Goal: Entertainment & Leisure: Consume media (video, audio)

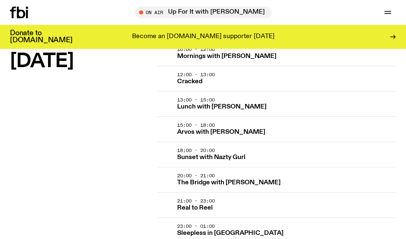
scroll to position [911, 0]
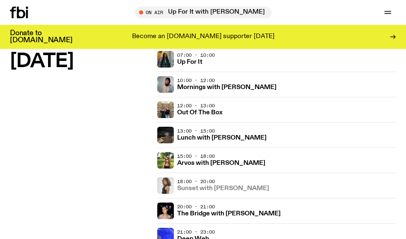
click at [206, 189] on h3 "Sunset with [PERSON_NAME]" at bounding box center [223, 189] width 92 height 6
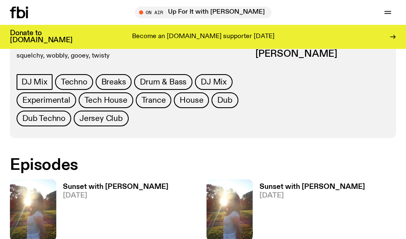
scroll to position [456, 0]
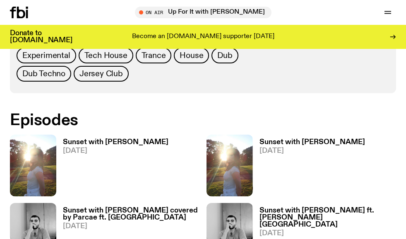
click at [114, 139] on h3 "Sunset with [PERSON_NAME]" at bounding box center [116, 142] width 106 height 7
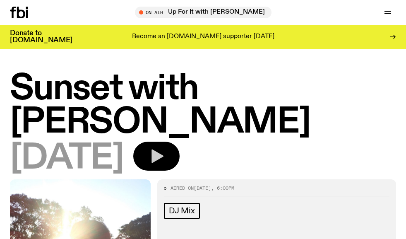
click at [164, 150] on icon "button" at bounding box center [158, 157] width 12 height 14
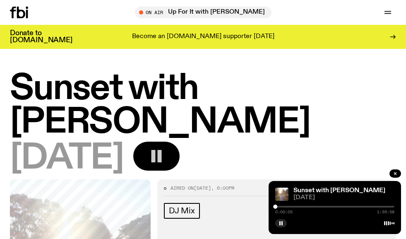
click at [162, 150] on rect "button" at bounding box center [159, 156] width 4 height 12
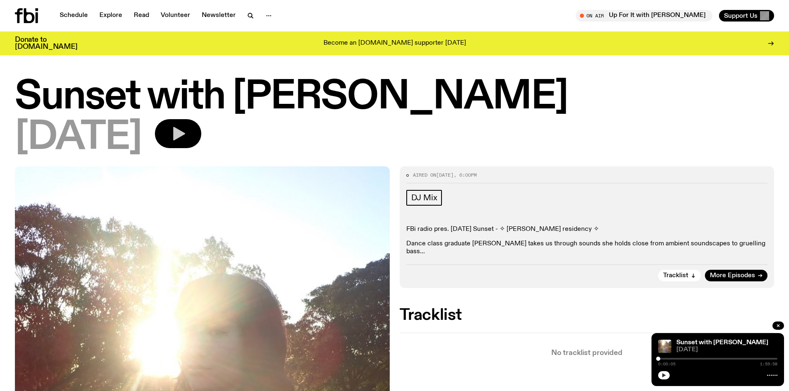
click at [406, 239] on icon "button" at bounding box center [664, 375] width 5 height 5
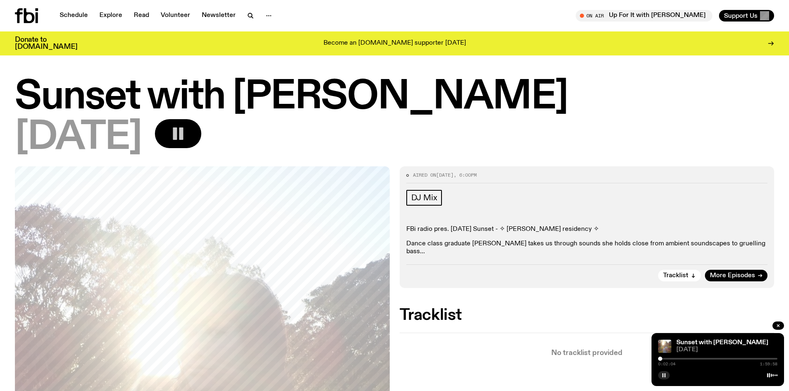
click at [406, 239] on div at bounding box center [660, 359] width 4 height 4
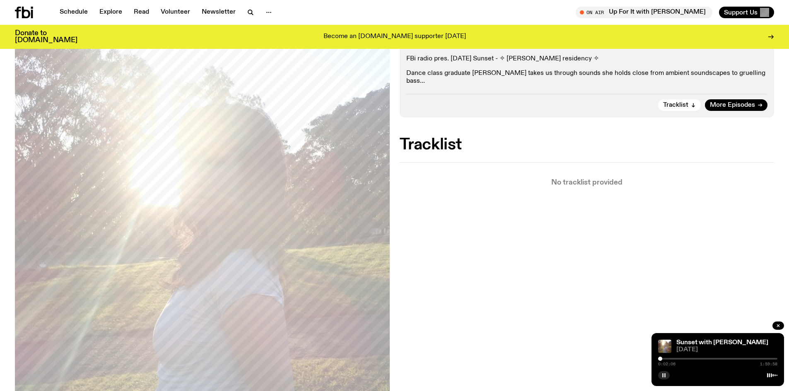
scroll to position [288, 0]
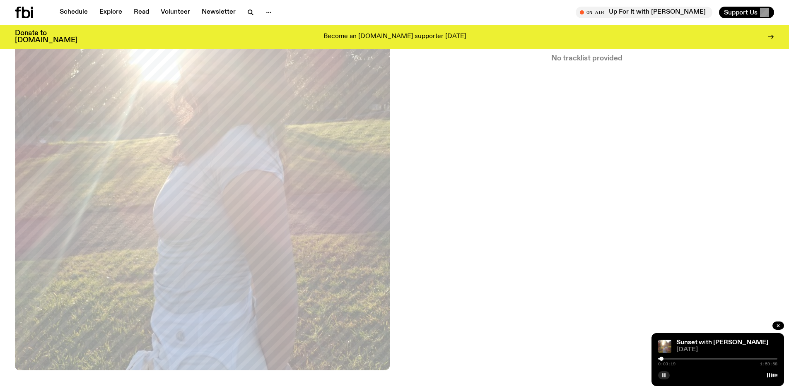
click at [406, 239] on div at bounding box center [661, 359] width 4 height 4
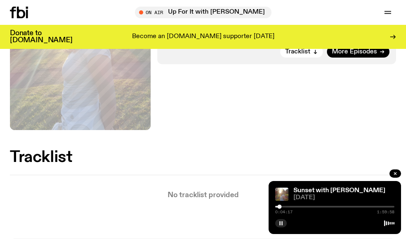
scroll to position [313, 0]
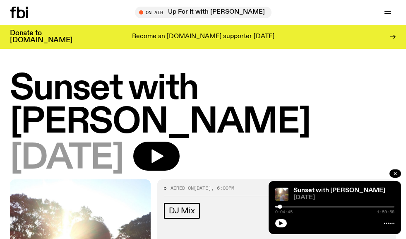
drag, startPoint x: 284, startPoint y: 225, endPoint x: 183, endPoint y: 91, distance: 167.7
click at [284, 225] on button "button" at bounding box center [281, 223] width 12 height 8
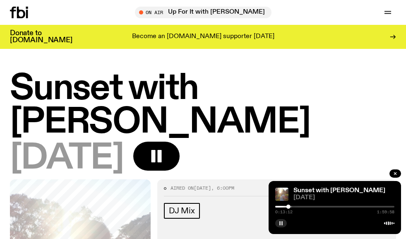
click at [283, 224] on icon "button" at bounding box center [281, 223] width 5 height 5
